Goal: Navigation & Orientation: Find specific page/section

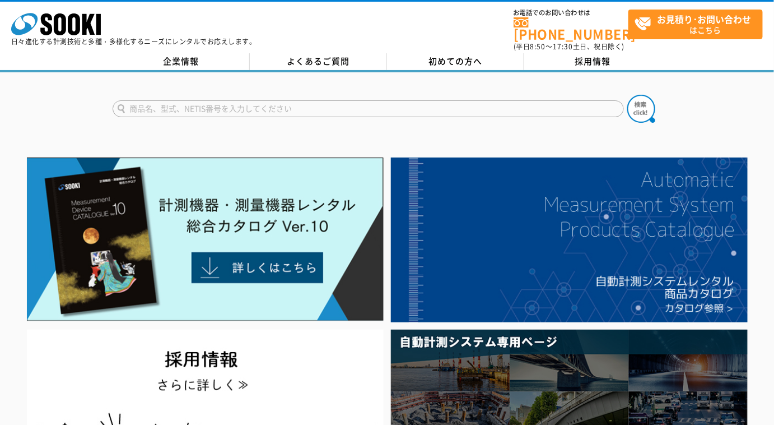
scroll to position [50, 0]
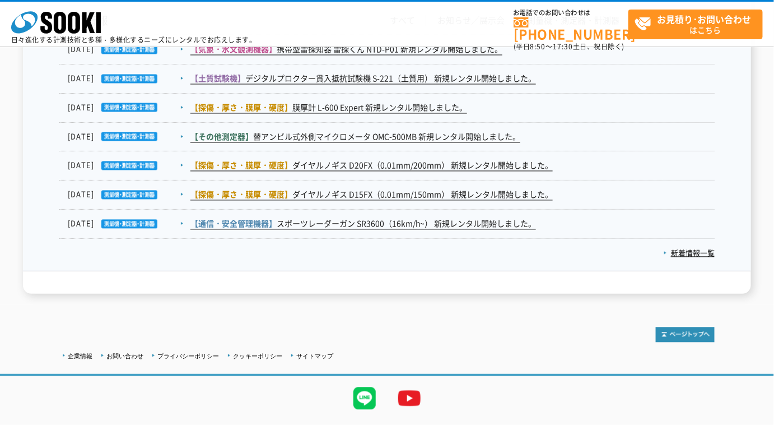
scroll to position [2113, 0]
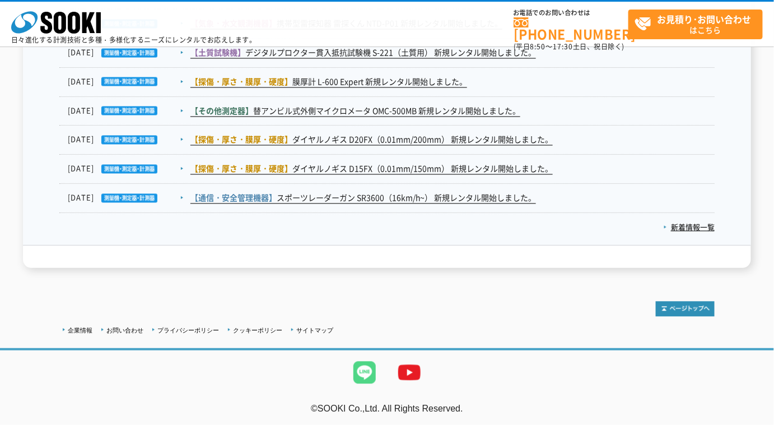
click at [368, 371] on img at bounding box center [364, 372] width 45 height 45
